Goal: Transaction & Acquisition: Purchase product/service

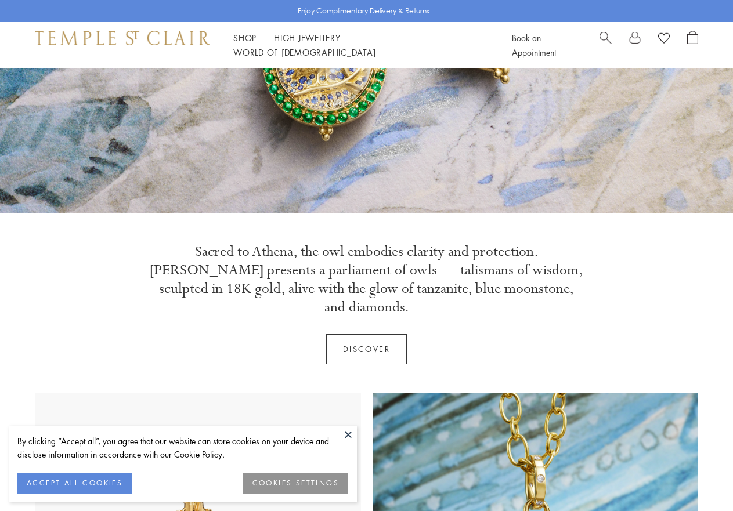
scroll to position [232, 0]
click at [111, 480] on button "ACCEPT ALL COOKIES" at bounding box center [74, 483] width 114 height 21
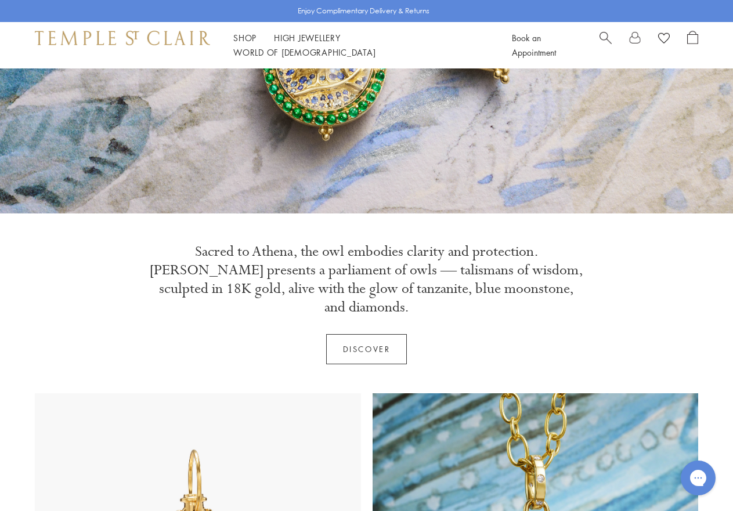
scroll to position [522, 0]
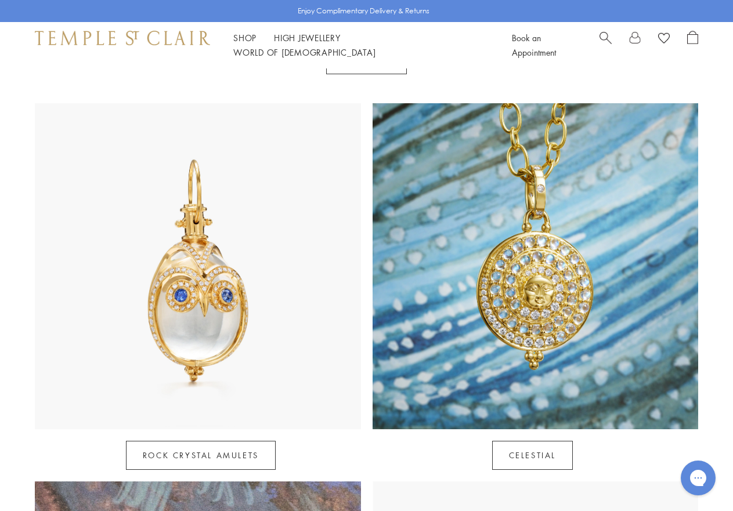
click at [186, 289] on img at bounding box center [198, 266] width 326 height 326
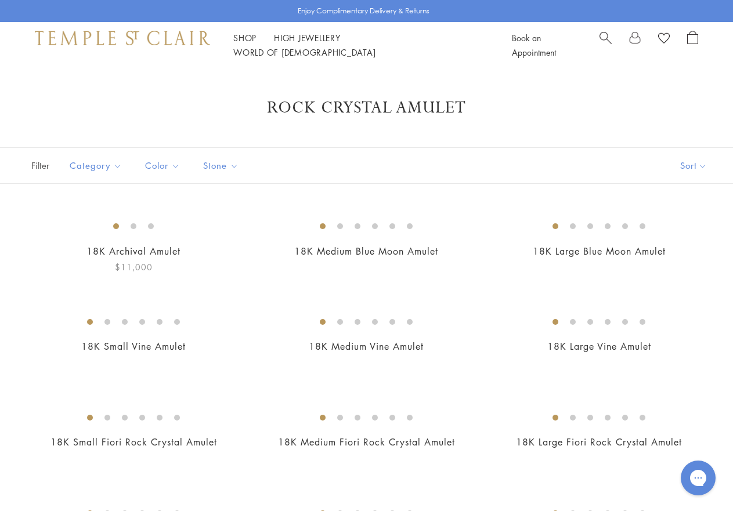
click at [0, 0] on img at bounding box center [0, 0] width 0 height 0
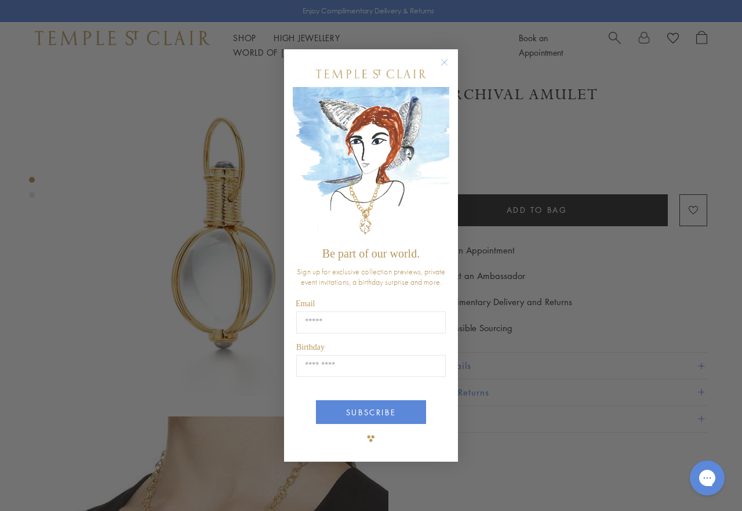
click at [439, 58] on circle "Close dialog" at bounding box center [445, 62] width 14 height 14
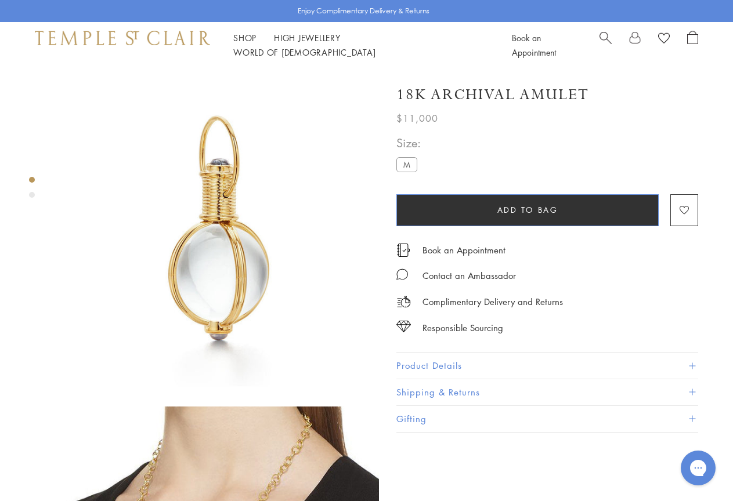
click at [554, 204] on button "Add to bag" at bounding box center [527, 210] width 262 height 32
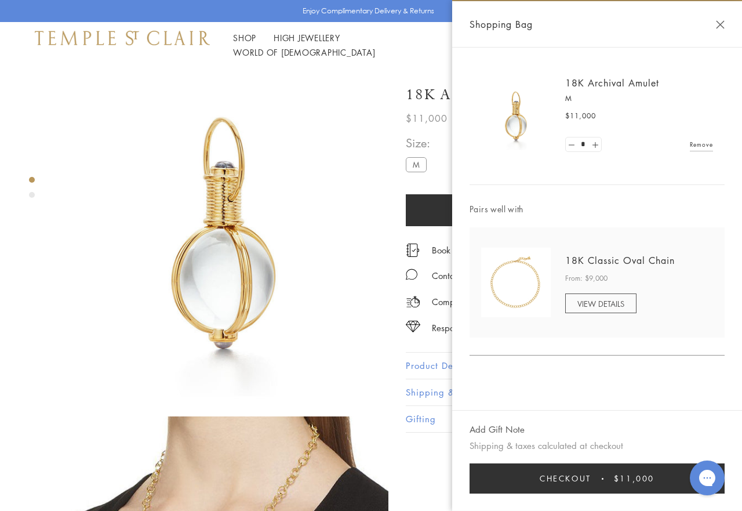
click at [588, 487] on button "Checkout $11,000" at bounding box center [597, 478] width 255 height 30
